Goal: Task Accomplishment & Management: Complete application form

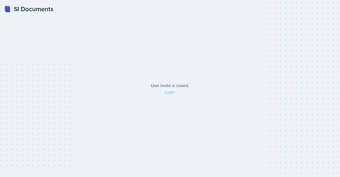
click at [172, 89] on link "Login" at bounding box center [170, 92] width 10 height 6
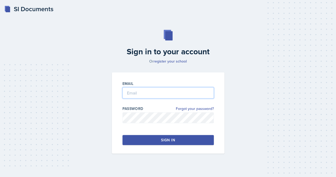
click at [157, 95] on input "email" at bounding box center [167, 92] width 91 height 11
type input "[EMAIL_ADDRESS][DOMAIN_NAME]"
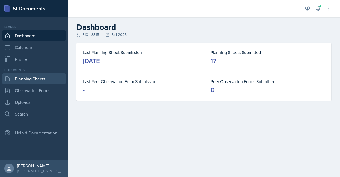
click at [31, 78] on link "Planning Sheets" at bounding box center [34, 78] width 64 height 11
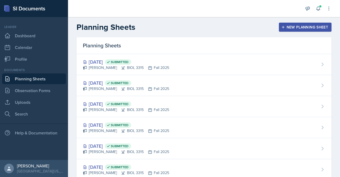
click at [295, 28] on div "New Planning Sheet" at bounding box center [305, 27] width 46 height 4
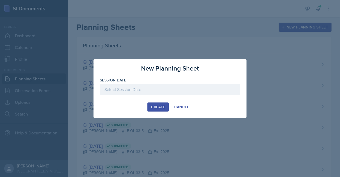
click at [169, 90] on div at bounding box center [170, 89] width 140 height 11
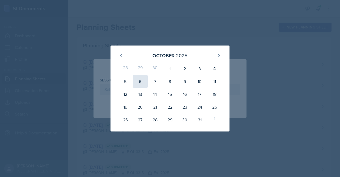
click at [140, 82] on div "6" at bounding box center [140, 81] width 15 height 13
type input "[DATE]"
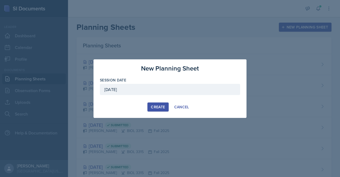
click at [162, 106] on div "Create" at bounding box center [158, 107] width 14 height 4
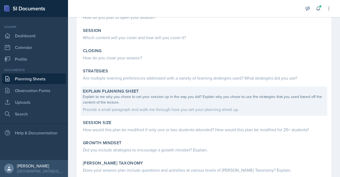
scroll to position [80, 0]
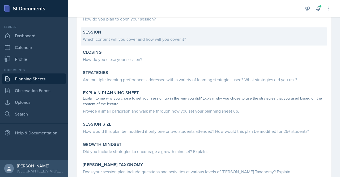
click at [125, 40] on div "Which content will you cover and how will you cover it?" at bounding box center [204, 39] width 242 height 6
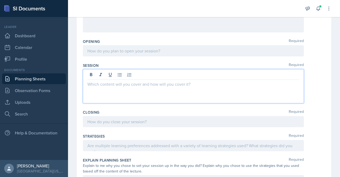
click at [108, 74] on div at bounding box center [193, 86] width 221 height 34
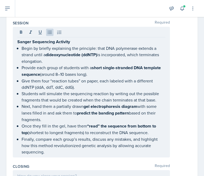
scroll to position [123, 0]
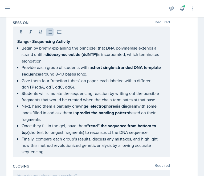
click at [23, 66] on p "Provide each group of students with a short single-stranded DNA template sequen…" at bounding box center [93, 70] width 143 height 13
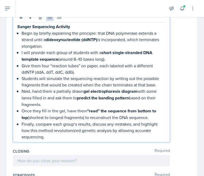
scroll to position [139, 0]
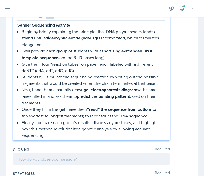
click at [24, 62] on p "Give them four “reaction tubes” on paper, each labeled with a different ddNTP (…" at bounding box center [93, 67] width 143 height 13
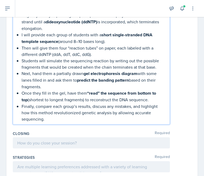
scroll to position [156, 0]
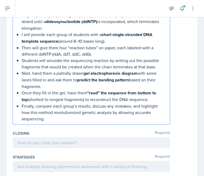
click at [22, 60] on p "Students will simulate the sequencing reaction by writing out the possible frag…" at bounding box center [93, 63] width 143 height 13
click at [44, 61] on p "Students will simulate the sequencing reaction by writing out the possible frag…" at bounding box center [93, 63] width 143 height 13
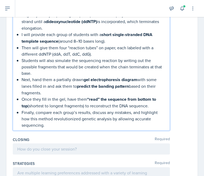
click at [24, 62] on p "Students will also simulate the sequencing reaction by writing out the possible…" at bounding box center [93, 66] width 143 height 19
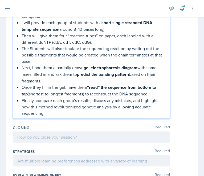
scroll to position [168, 0]
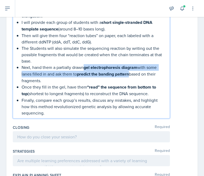
drag, startPoint x: 85, startPoint y: 67, endPoint x: 130, endPoint y: 74, distance: 46.0
click at [130, 74] on p "Next, hand them a partially drawn gel electrophoresis diagram with some lanes f…" at bounding box center [93, 74] width 143 height 20
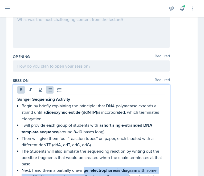
scroll to position [64, 0]
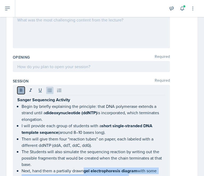
click at [18, 91] on icon at bounding box center [20, 90] width 5 height 5
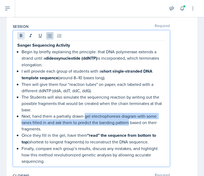
scroll to position [131, 0]
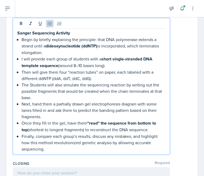
click at [56, 135] on p "Finally, compare each group’s results, discuss any mistakes, and highlight how …" at bounding box center [93, 142] width 143 height 19
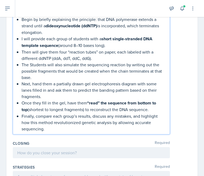
scroll to position [161, 0]
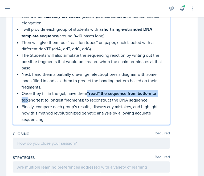
drag, startPoint x: 87, startPoint y: 94, endPoint x: 28, endPoint y: 99, distance: 59.2
click at [28, 99] on p "Once they fill in the gel, have them “read” the sequence from bottom to top (sh…" at bounding box center [93, 96] width 143 height 13
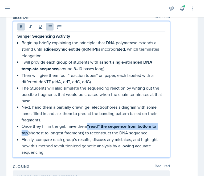
scroll to position [128, 0]
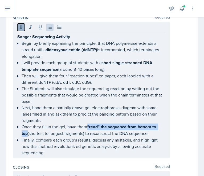
click at [20, 27] on icon at bounding box center [21, 27] width 2 height 3
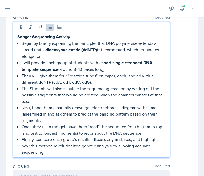
click at [70, 117] on p "Next, hand them a partially drawn gel electrophoresis diagram with some lanes f…" at bounding box center [93, 114] width 143 height 19
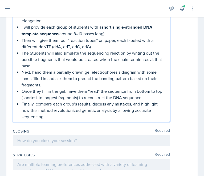
scroll to position [169, 0]
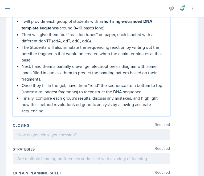
click at [42, 86] on p "Once they fill in the gel, have them “read” the sequence from bottom to top (sh…" at bounding box center [93, 88] width 143 height 13
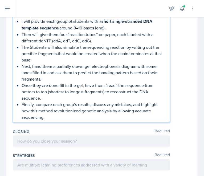
click at [64, 82] on p "Once they are done fill in the gel, have them “read” the sequence from bottom t…" at bounding box center [93, 91] width 143 height 19
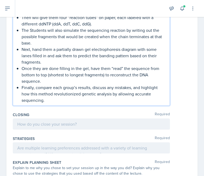
scroll to position [188, 0]
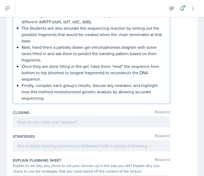
click at [36, 84] on p "Finally, compare each group’s results, discuss any mistakes, and highlight how …" at bounding box center [93, 91] width 143 height 19
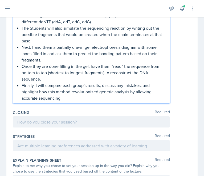
click at [102, 84] on p "Finally, I will compare each group’s results, discuss any mistakes, and highlig…" at bounding box center [93, 91] width 143 height 19
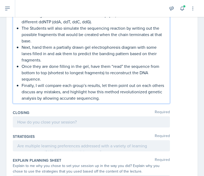
click at [56, 92] on p "Finally, I will compare each group’s results, let them point out on each others…" at bounding box center [93, 91] width 143 height 19
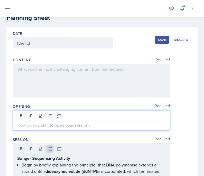
scroll to position [24, 0]
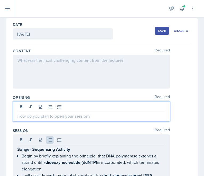
click at [64, 114] on p at bounding box center [91, 116] width 148 height 6
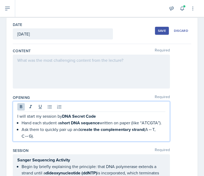
drag, startPoint x: 64, startPoint y: 114, endPoint x: 49, endPoint y: 131, distance: 22.8
click at [49, 131] on div "I will start my session by DNA Secret Code Hand each student a short DNA sequen…" at bounding box center [91, 126] width 148 height 26
click at [49, 134] on p "Ask them to quickly pair up and create the complementary strand (A↔T, C↔G)." at bounding box center [93, 132] width 143 height 13
click at [22, 124] on p "Hand each student a short DNA sequence written on paper (like “ATCGTA”)." at bounding box center [93, 123] width 143 height 7
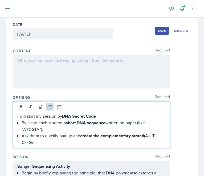
click at [30, 123] on p "By Hand each student a short DNA sequence written on paper (like “ATCGTA”)." at bounding box center [93, 126] width 143 height 13
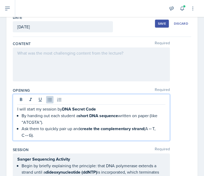
scroll to position [32, 0]
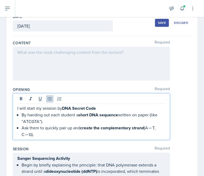
click at [76, 134] on p "Ask them to quickly pair up and create the complementary strand (A↔T, C↔G)." at bounding box center [93, 131] width 143 height 13
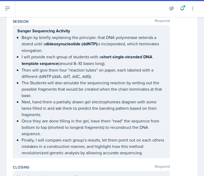
scroll to position [159, 0]
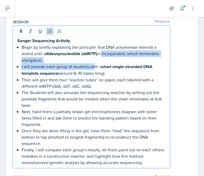
drag, startPoint x: 102, startPoint y: 55, endPoint x: 94, endPoint y: 66, distance: 13.9
click at [94, 66] on p "I will provide each group of students with a short single-stranded DNA template…" at bounding box center [93, 69] width 143 height 13
click at [75, 57] on p "Begin by briefly explaining the principle: that DNA polymerase extends a strand…" at bounding box center [93, 53] width 143 height 19
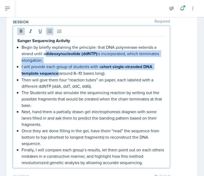
drag, startPoint x: 47, startPoint y: 53, endPoint x: 57, endPoint y: 72, distance: 21.3
click at [57, 72] on ul "Begin by briefly explaining the principle: that DNA polymerase extends a strand…" at bounding box center [93, 105] width 143 height 122
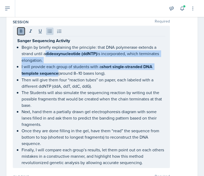
click at [22, 32] on icon at bounding box center [20, 31] width 5 height 5
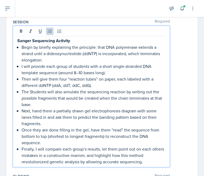
click at [58, 97] on p "The Students will also simulate the sequencing reaction by writing out the poss…" at bounding box center [93, 98] width 143 height 19
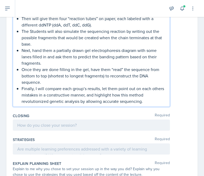
scroll to position [215, 0]
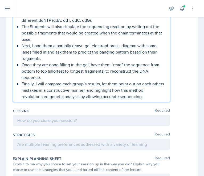
click at [156, 99] on p "Finally, I will compare each group’s results, let them point out on each others…" at bounding box center [93, 90] width 143 height 19
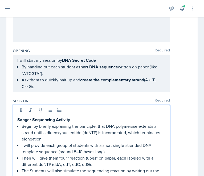
scroll to position [80, 0]
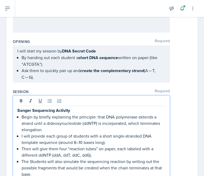
click at [50, 81] on p "Ask them to quickly pair up and create the complementary strand (A↔T, C↔G)." at bounding box center [93, 73] width 143 height 13
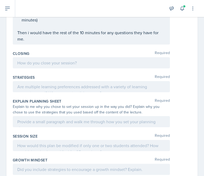
click at [50, 66] on p at bounding box center [91, 63] width 148 height 6
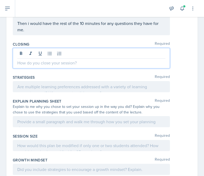
scroll to position [289, 0]
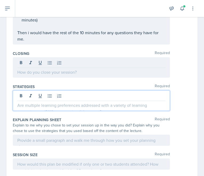
click at [79, 92] on div at bounding box center [91, 101] width 157 height 20
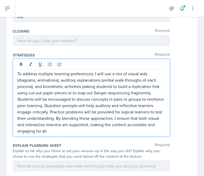
scroll to position [316, 0]
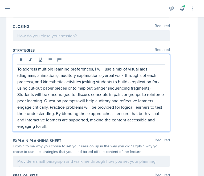
click at [121, 68] on p "To address multiple learning preferences, I will use a mix of visual aids (diag…" at bounding box center [91, 98] width 148 height 64
click at [124, 68] on p "To address multiple learning preferences, I will use a mixuture of visual aids …" at bounding box center [91, 98] width 148 height 64
click at [115, 90] on p "To address multiple learning preferences, I will use a mixture of visual aids (…" at bounding box center [91, 98] width 148 height 64
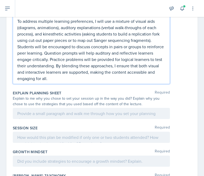
scroll to position [366, 0]
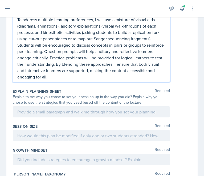
click at [103, 51] on p "To address multiple learning preferences, I will use a mixture of visual aids (…" at bounding box center [91, 48] width 148 height 64
click at [121, 52] on p "To address multiple learning preferences, I will use a mixture of visual aids (…" at bounding box center [91, 48] width 148 height 64
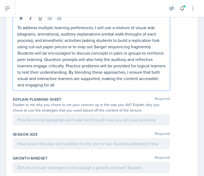
scroll to position [358, 0]
click at [58, 57] on p "To address multiple learning preferences, I will use a mixture of visual aids (…" at bounding box center [91, 56] width 148 height 64
click at [51, 66] on p "To address multiple learning preferences, I will use a mixture of visual aids (…" at bounding box center [91, 56] width 148 height 64
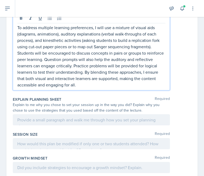
click at [93, 65] on p "To address multiple learning preferences, I will use a mixture of visual aids (…" at bounding box center [91, 56] width 148 height 64
click at [60, 69] on p "To address multiple learning preferences, I will use a mixture of visual aids (…" at bounding box center [91, 56] width 148 height 64
drag, startPoint x: 23, startPoint y: 71, endPoint x: 51, endPoint y: 71, distance: 27.6
click at [51, 71] on p "To address multiple learning preferences, I will use a mixture of visual aids (…" at bounding box center [91, 56] width 148 height 64
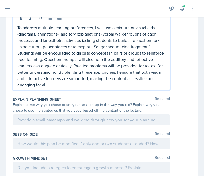
click at [84, 71] on p "To address multiple learning preferences, I will use a mixture of visual aids (…" at bounding box center [91, 56] width 148 height 64
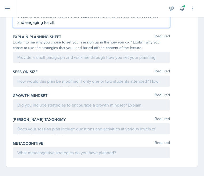
scroll to position [420, 0]
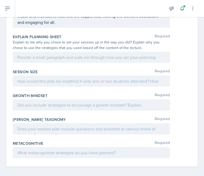
click at [21, 52] on div at bounding box center [91, 57] width 157 height 11
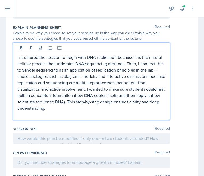
click at [60, 112] on p at bounding box center [91, 115] width 148 height 6
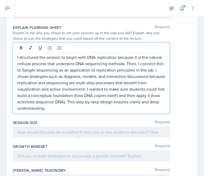
click at [33, 75] on p "I structured the session to begin with DNA replication because it is the natura…" at bounding box center [91, 82] width 148 height 57
click at [20, 76] on p "I structured the session to begin with DNA replication because it is the natura…" at bounding box center [91, 82] width 148 height 57
click at [130, 82] on p "I structured the session to begin with DNA replication because it is the natura…" at bounding box center [91, 82] width 148 height 57
click at [152, 81] on p "I structured the session to begin with DNA replication because it is the natura…" at bounding box center [91, 82] width 148 height 57
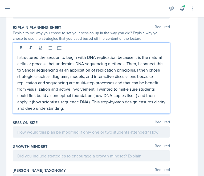
click at [117, 88] on p "I structured the session to begin with DNA replication because it is the natura…" at bounding box center [91, 82] width 148 height 57
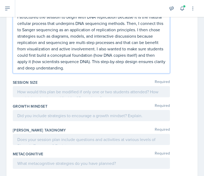
scroll to position [472, 0]
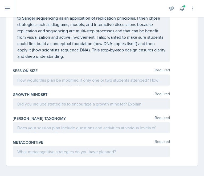
click at [79, 75] on div at bounding box center [91, 80] width 157 height 11
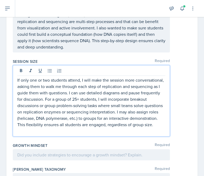
click at [43, 137] on div "If only one or two students attend, I will make the session more conversational…" at bounding box center [91, 100] width 157 height 71
click at [44, 134] on p at bounding box center [91, 131] width 148 height 6
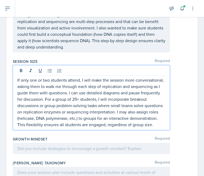
click at [46, 87] on p "If only one or two students attend, I will make the session more conversational…" at bounding box center [91, 102] width 148 height 51
click at [62, 83] on p "If only one or two students attend, I will make the session more conversational…" at bounding box center [91, 102] width 148 height 51
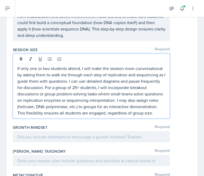
scroll to position [484, 0]
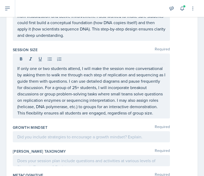
click at [17, 66] on div "If only one or two students attend, I will make the session more conversational…" at bounding box center [91, 86] width 157 height 65
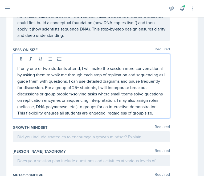
click at [17, 66] on p "If only one or two students attend, I will make the session more conversational…" at bounding box center [91, 90] width 148 height 51
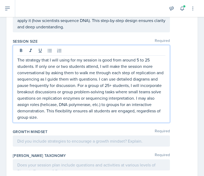
scroll to position [493, 0]
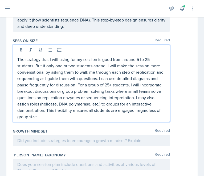
click at [53, 66] on p "The strategy that I will using for my session is good from around 5 to 25 stude…" at bounding box center [91, 88] width 148 height 64
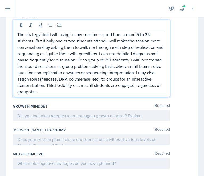
scroll to position [530, 0]
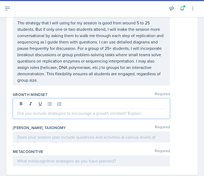
click at [118, 104] on div at bounding box center [91, 109] width 157 height 20
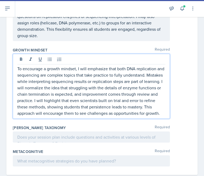
scroll to position [568, 0]
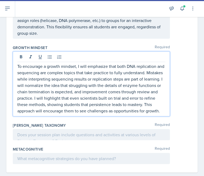
click at [34, 78] on p "To encourage a growth mindset, I will emphasize that both DNA replication and s…" at bounding box center [91, 88] width 148 height 51
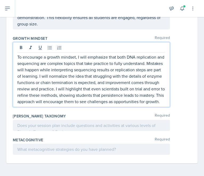
scroll to position [581, 0]
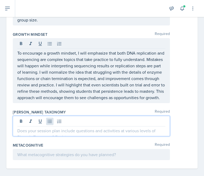
click at [52, 124] on div at bounding box center [91, 126] width 157 height 20
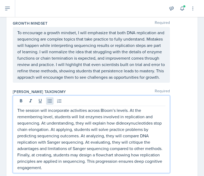
scroll to position [638, 0]
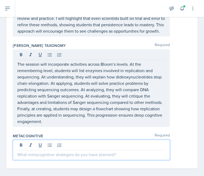
click at [82, 149] on div at bounding box center [91, 150] width 157 height 20
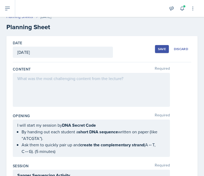
scroll to position [15, 0]
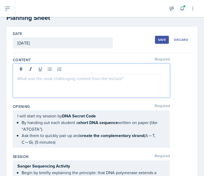
click at [71, 76] on p at bounding box center [91, 78] width 148 height 6
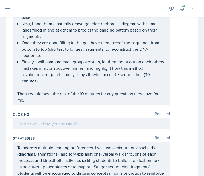
scroll to position [225, 0]
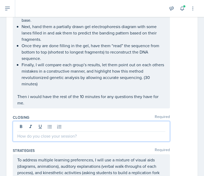
click at [64, 124] on div at bounding box center [91, 131] width 157 height 20
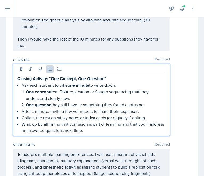
scroll to position [283, 0]
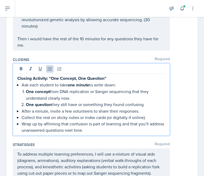
click at [143, 116] on p "Collect the rest on sticky notes or index cards (or digitally if online)." at bounding box center [93, 118] width 143 height 6
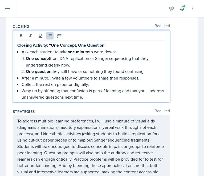
scroll to position [316, 0]
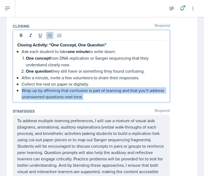
drag, startPoint x: 104, startPoint y: 95, endPoint x: 6, endPoint y: 87, distance: 97.5
click at [6, 87] on div "Date [DATE] [DATE] 28 29 30 1 2 3 4 5 6 7 8 9 10 11 12 13 14 15 16 17 18 19 20 …" at bounding box center [101, 151] width 191 height 853
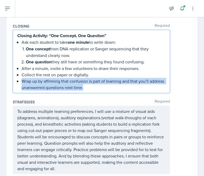
scroll to position [307, 0]
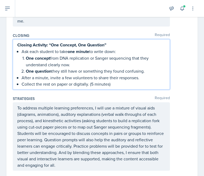
click at [90, 82] on p "Collect the rest on paper or digitally. (5 minutes)" at bounding box center [93, 84] width 143 height 6
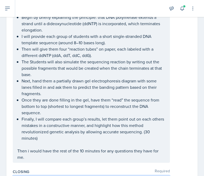
scroll to position [180, 0]
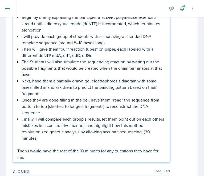
click at [143, 132] on p "Finally, I will compare each group’s results, let them point out on each others…" at bounding box center [93, 129] width 143 height 26
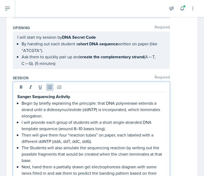
scroll to position [0, 0]
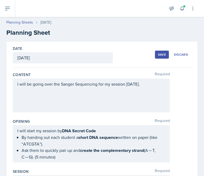
click at [158, 55] on div "Save" at bounding box center [162, 55] width 8 height 4
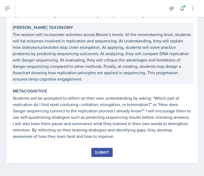
scroll to position [558, 0]
